Goal: Information Seeking & Learning: Understand process/instructions

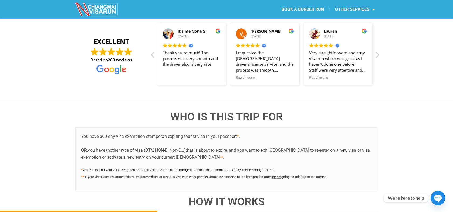
scroll to position [979, 0]
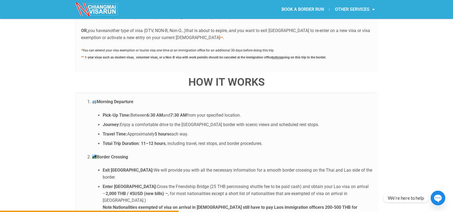
drag, startPoint x: 180, startPoint y: 164, endPoint x: 271, endPoint y: 165, distance: 90.3
click at [271, 183] on li "Enter [GEOGRAPHIC_DATA]: Cross the Friendship Bridge (25 THB percrossing shuttl…" at bounding box center [238, 200] width 270 height 35
copy li "25 THB percrossing shuttle fee to be paid cash"
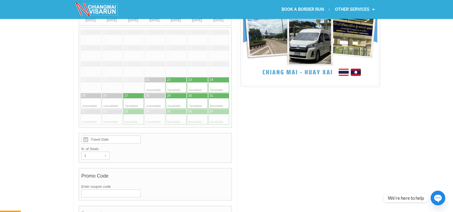
scroll to position [111, 0]
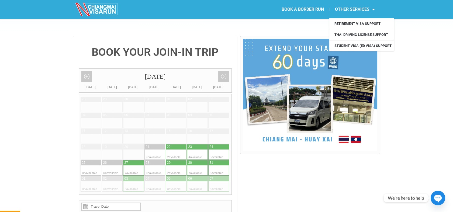
click at [369, 12] on link "OTHER SERVICES" at bounding box center [354, 9] width 51 height 12
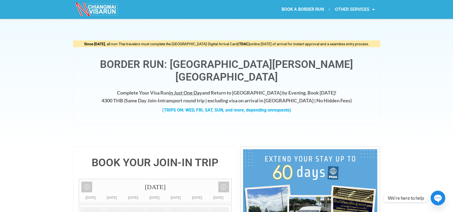
click at [367, 11] on link "OTHER SERVICES" at bounding box center [354, 9] width 51 height 12
click at [224, 182] on link "Next month" at bounding box center [223, 187] width 11 height 11
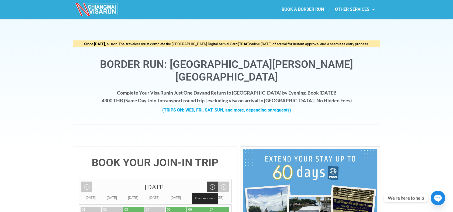
click at [214, 182] on link "Previous month" at bounding box center [212, 187] width 11 height 11
